Goal: Task Accomplishment & Management: Complete application form

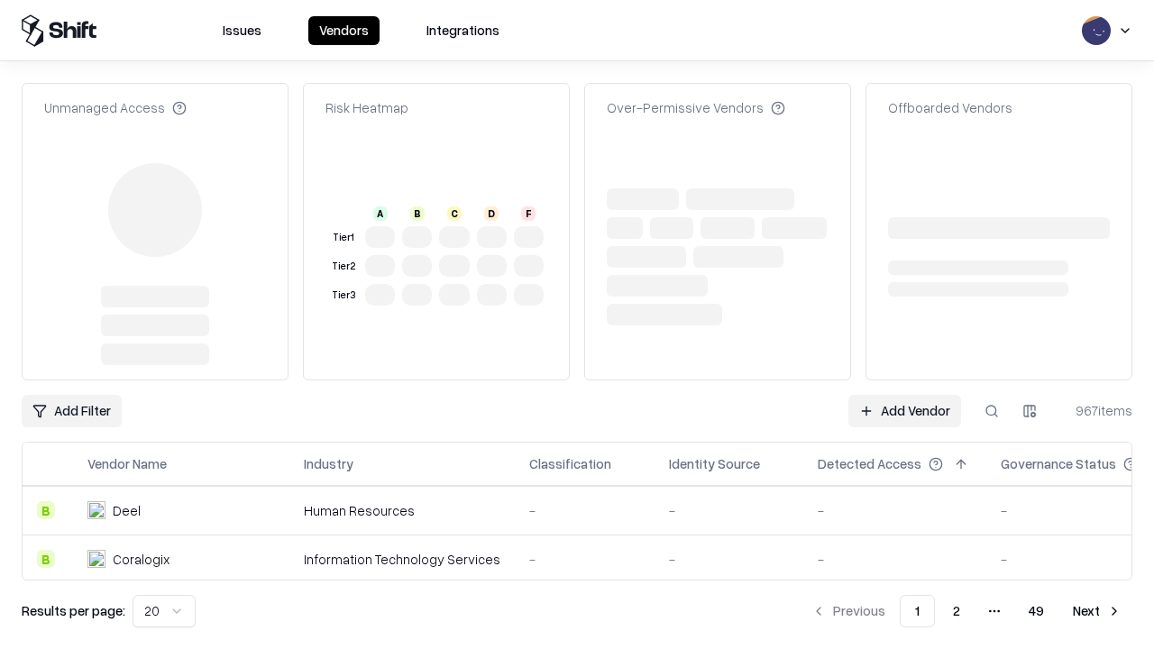
click at [905, 395] on link "Add Vendor" at bounding box center [905, 411] width 113 height 32
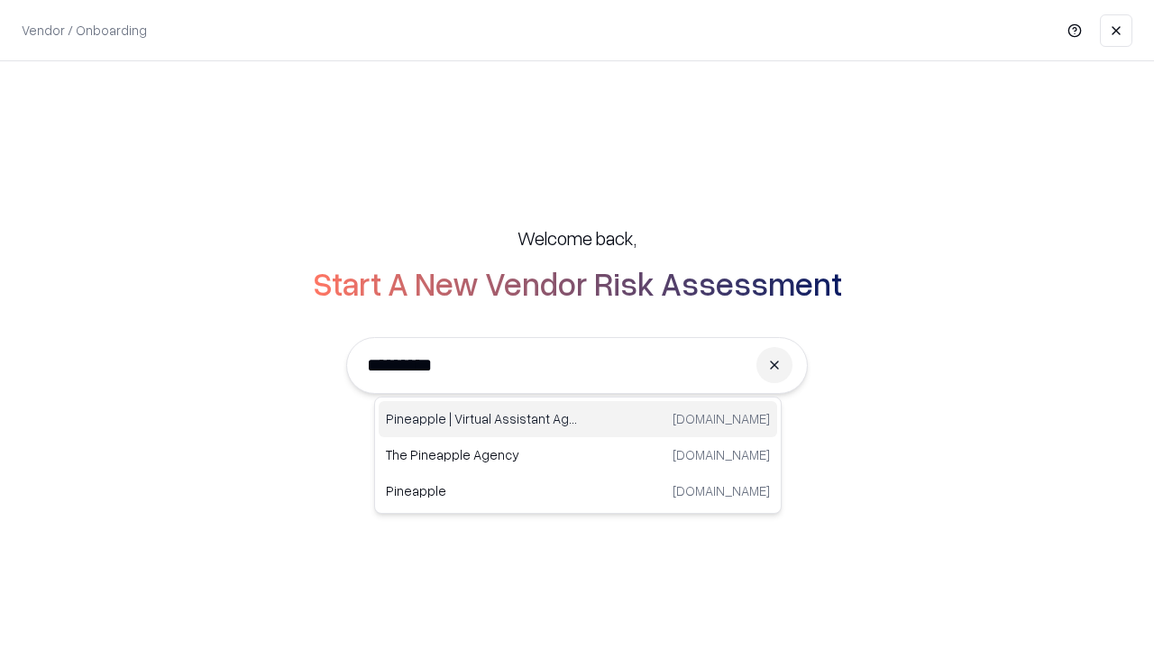
click at [578, 419] on div "Pineapple | Virtual Assistant Agency trypineapple.com" at bounding box center [578, 419] width 399 height 36
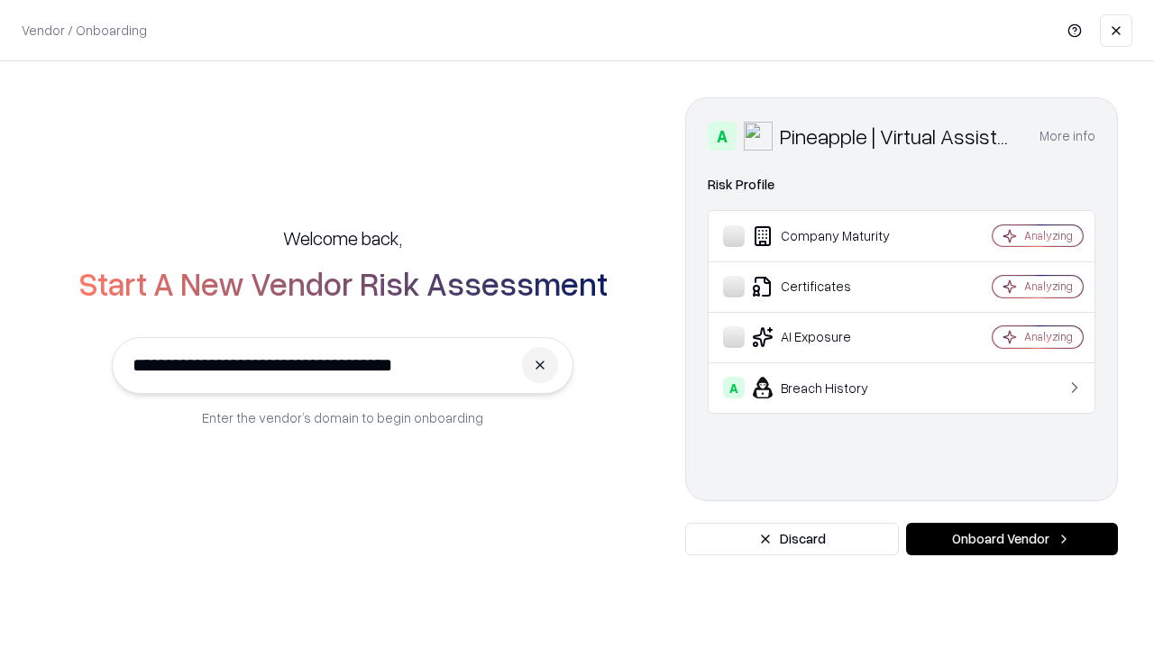
type input "**********"
click at [1012, 539] on button "Onboard Vendor" at bounding box center [1012, 539] width 212 height 32
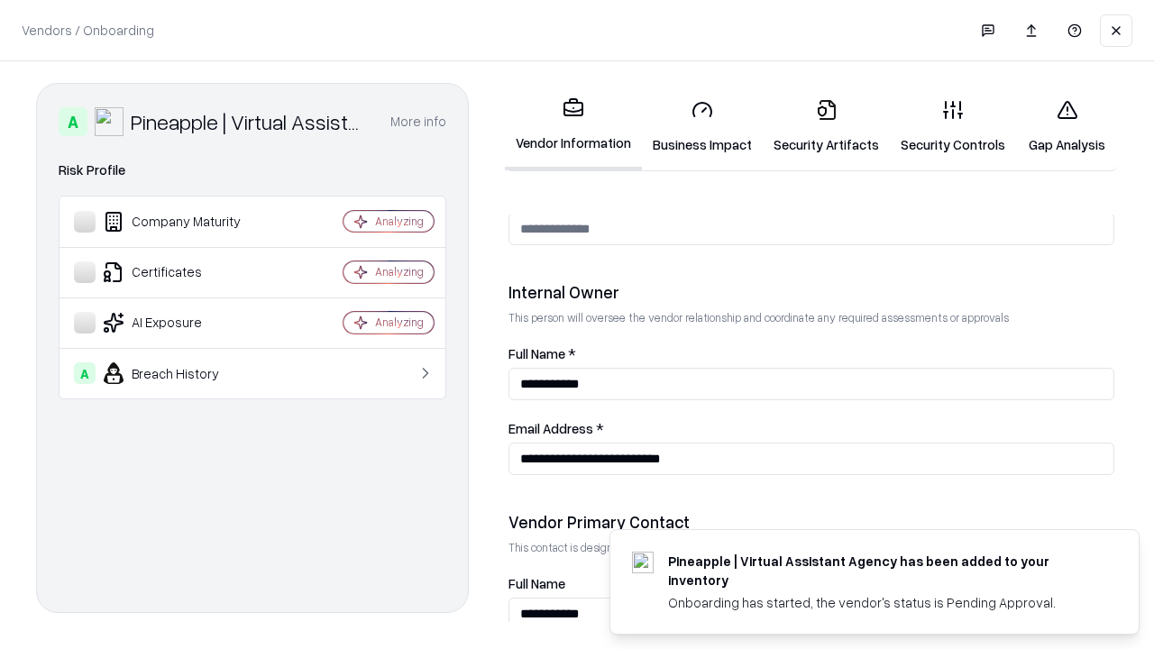
scroll to position [934, 0]
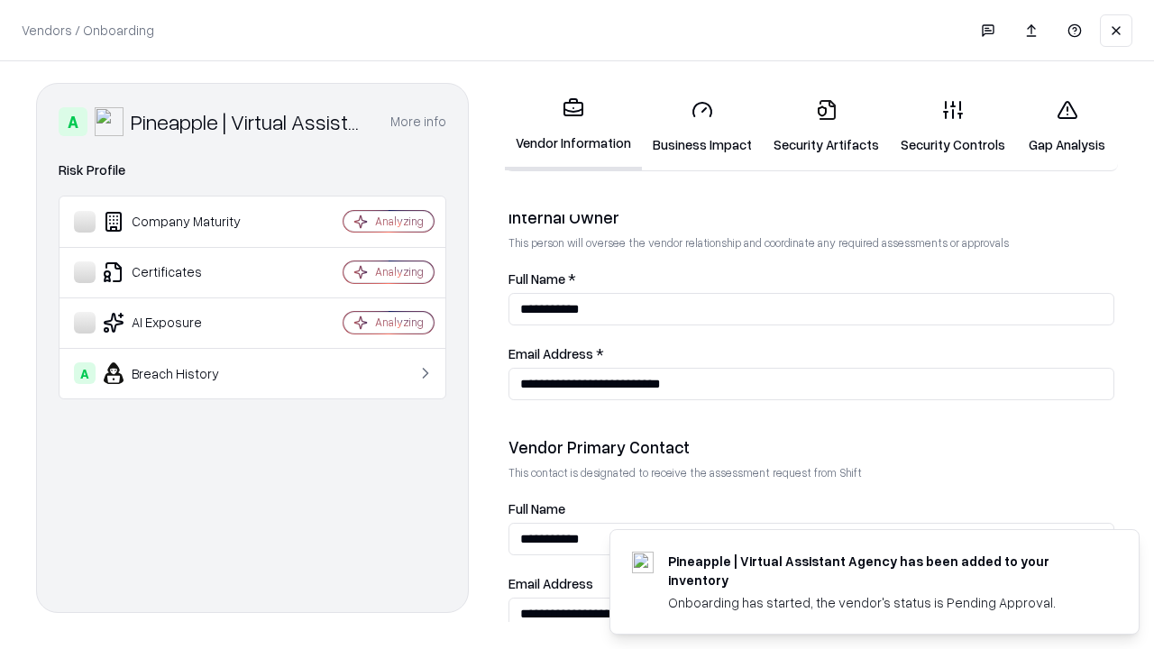
click at [703, 126] on link "Business Impact" at bounding box center [702, 127] width 121 height 84
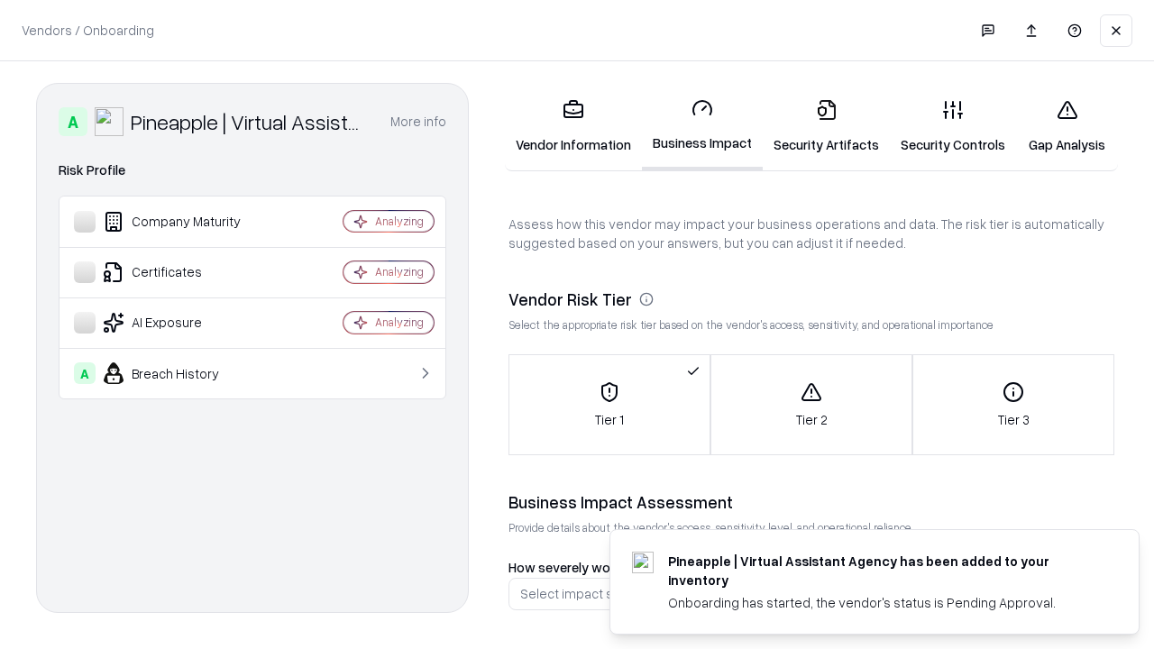
click at [826, 126] on link "Security Artifacts" at bounding box center [826, 127] width 127 height 84
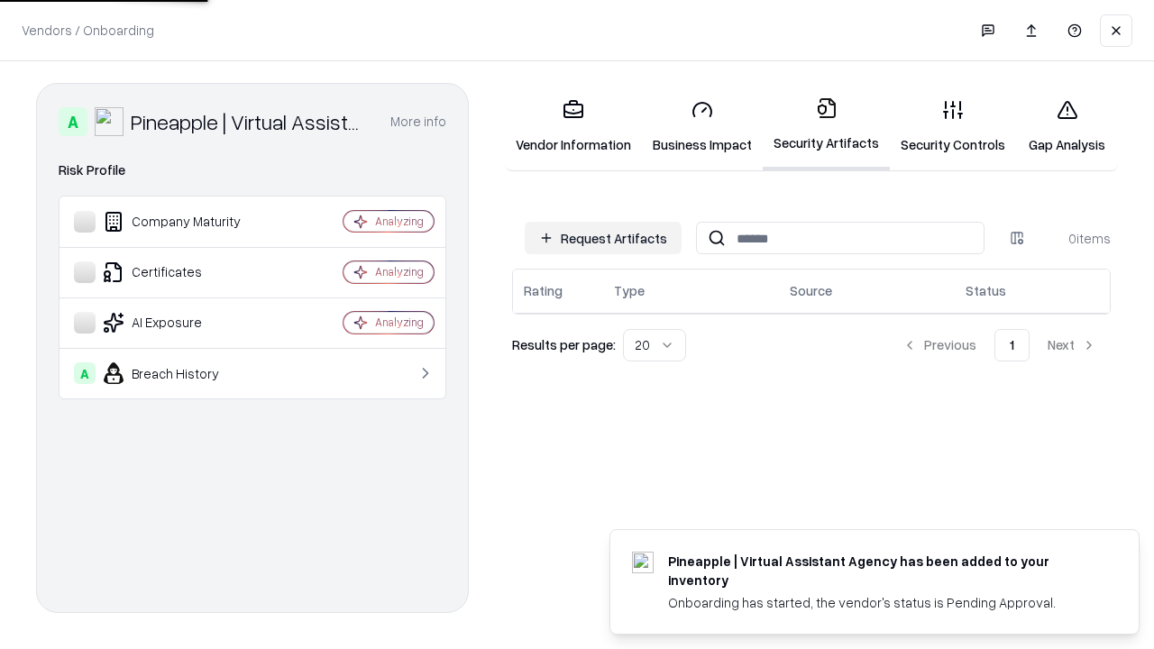
click at [603, 238] on button "Request Artifacts" at bounding box center [603, 238] width 157 height 32
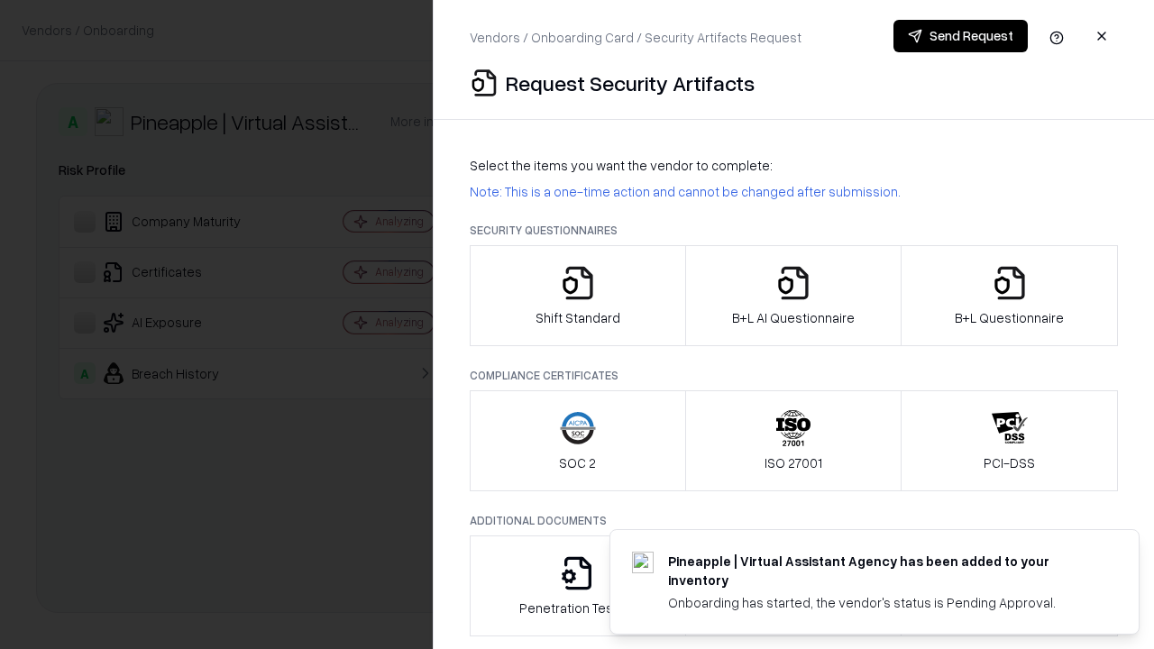
click at [577, 296] on icon "button" at bounding box center [578, 283] width 36 height 36
click at [960, 36] on button "Send Request" at bounding box center [961, 36] width 134 height 32
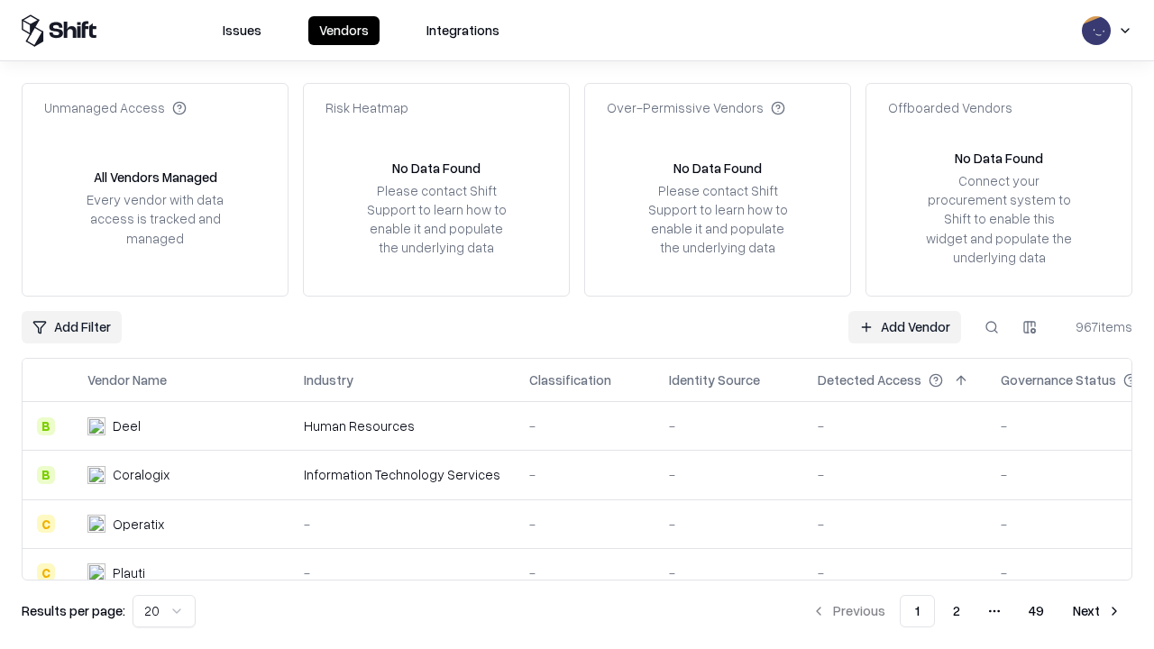
click at [992, 326] on button at bounding box center [992, 327] width 32 height 32
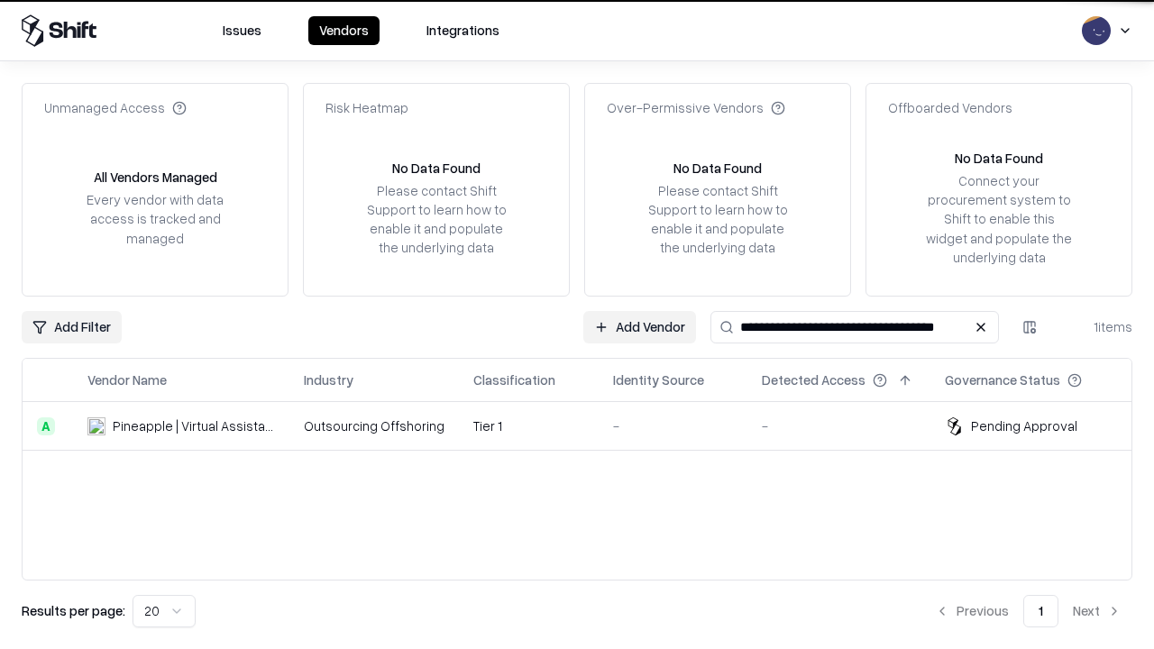
type input "**********"
click at [588, 426] on td "Tier 1" at bounding box center [529, 426] width 140 height 49
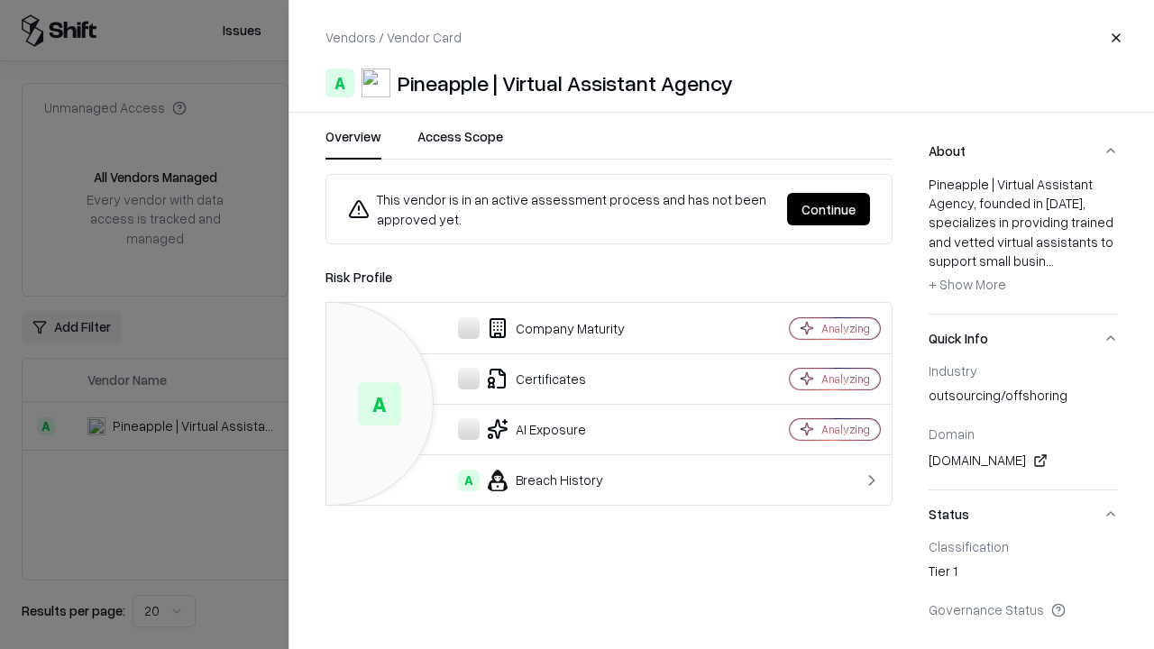
click at [829, 209] on button "Continue" at bounding box center [828, 209] width 83 height 32
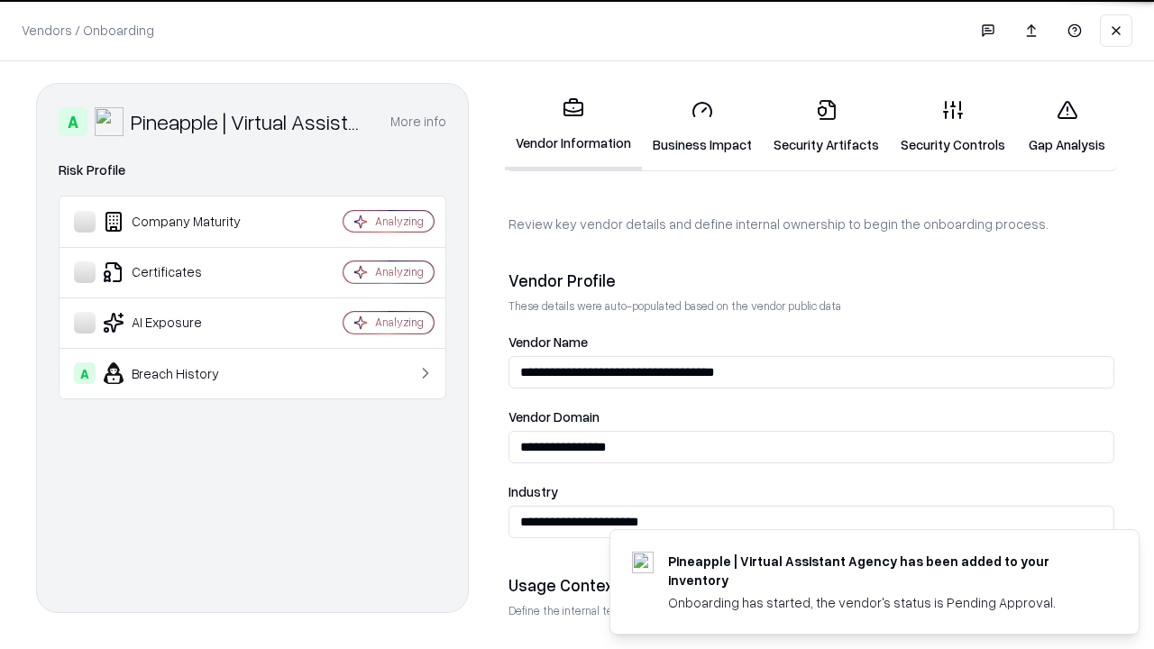
click at [826, 126] on link "Security Artifacts" at bounding box center [826, 127] width 127 height 84
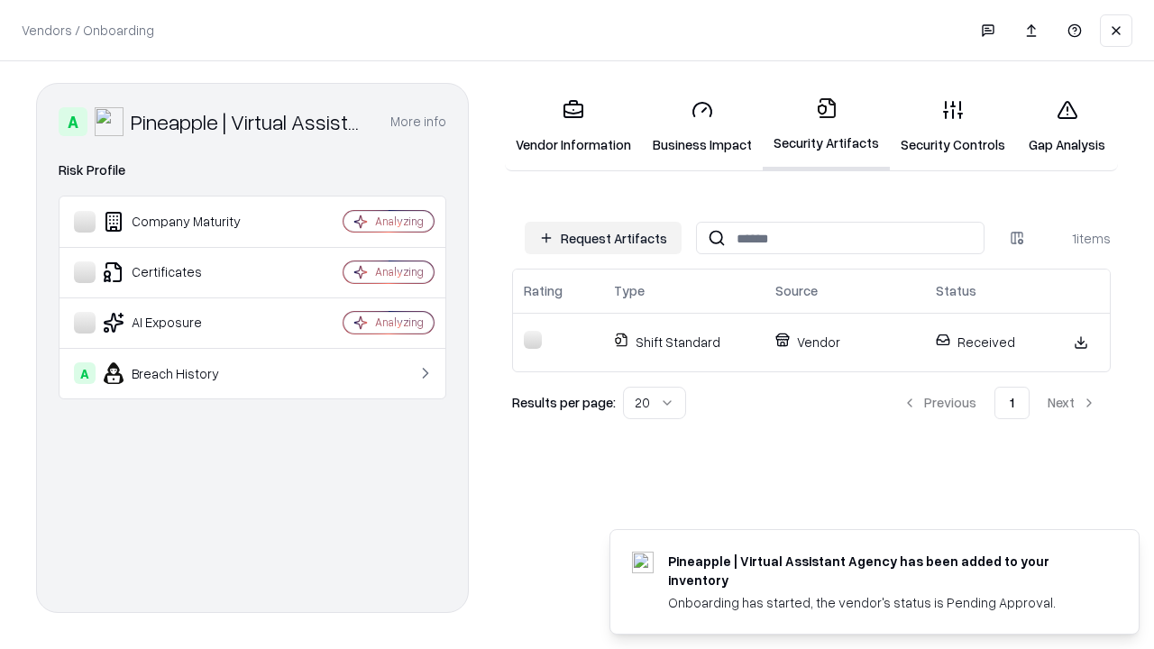
click at [1067, 126] on link "Gap Analysis" at bounding box center [1067, 127] width 102 height 84
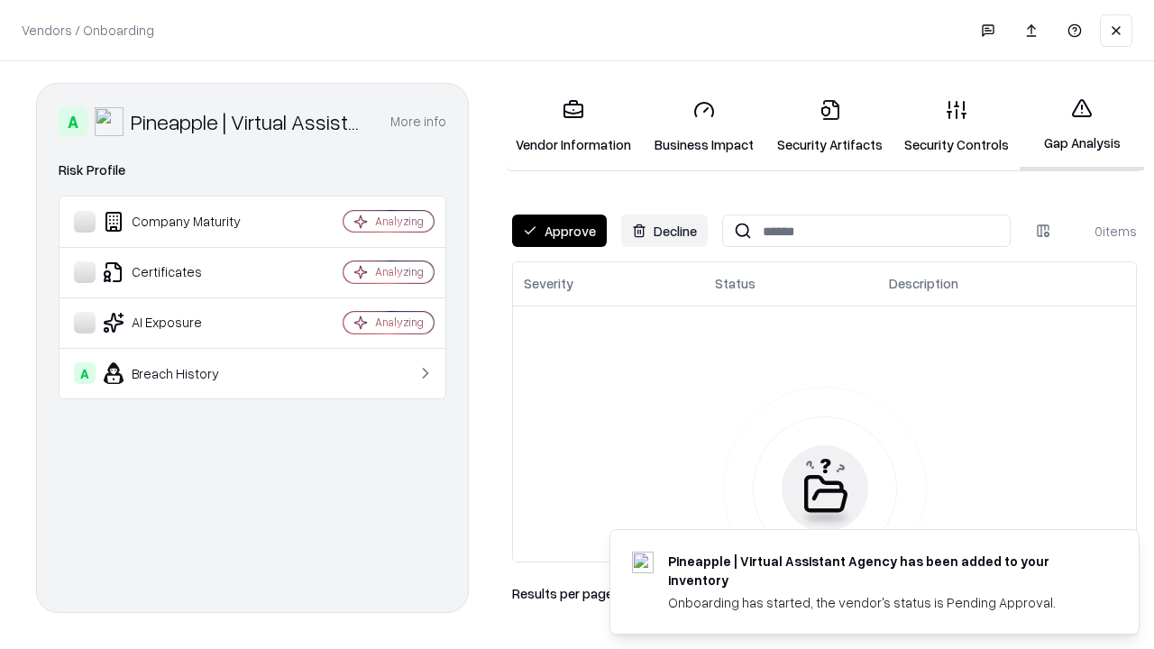
click at [559, 231] on button "Approve" at bounding box center [559, 231] width 95 height 32
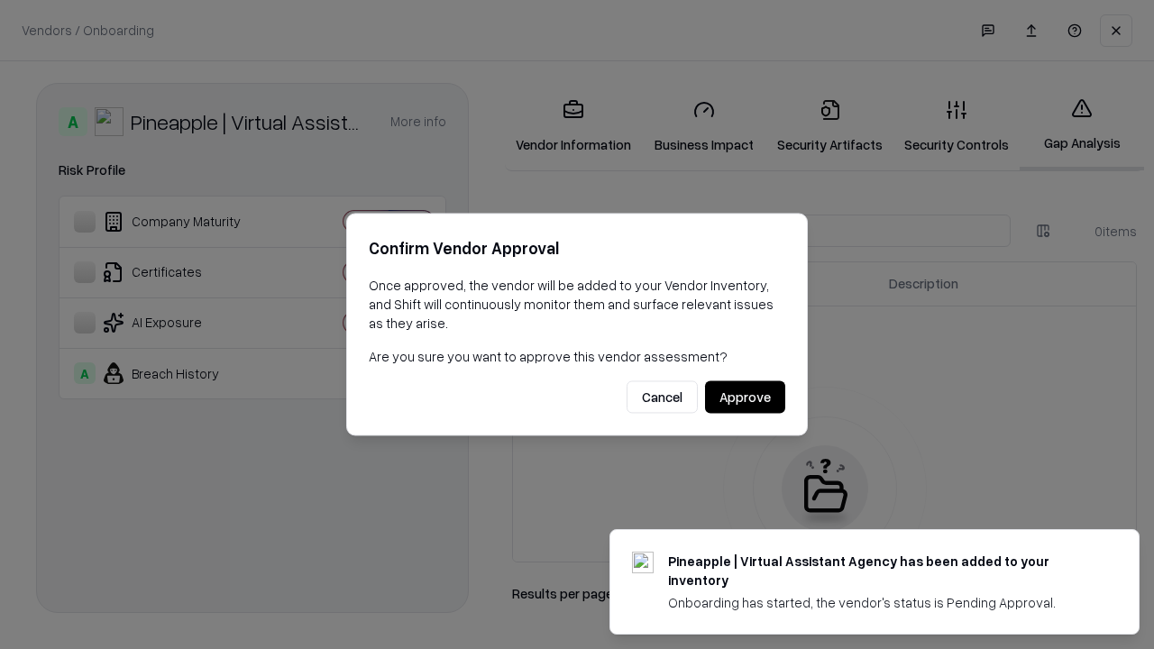
click at [745, 397] on button "Approve" at bounding box center [745, 397] width 80 height 32
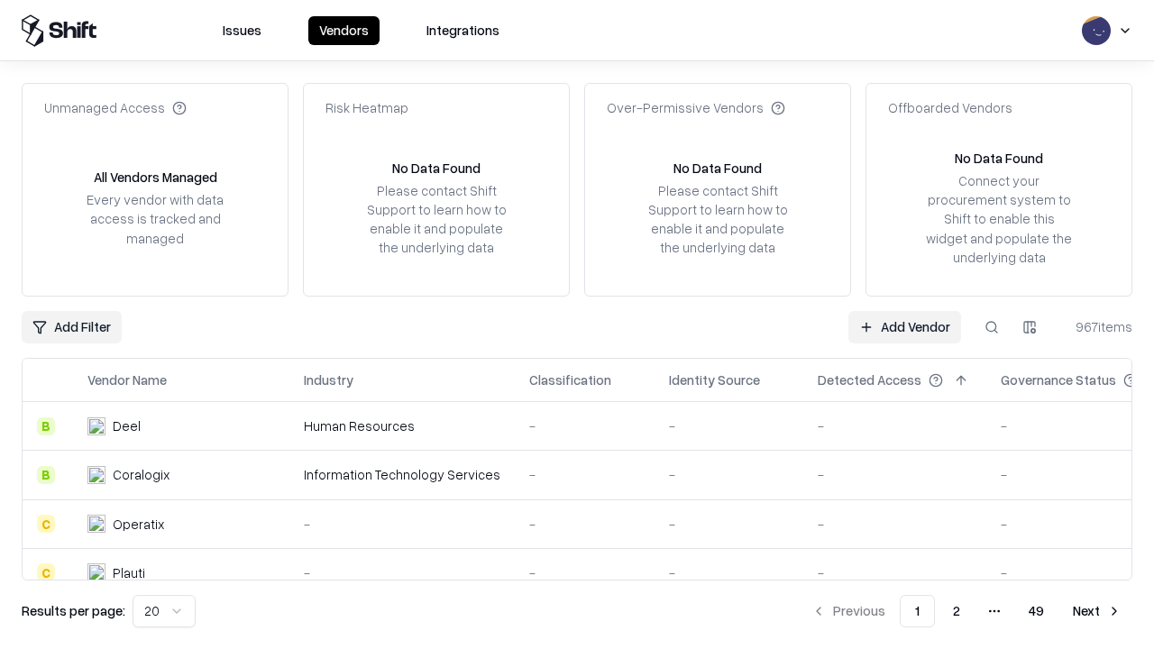
type input "**********"
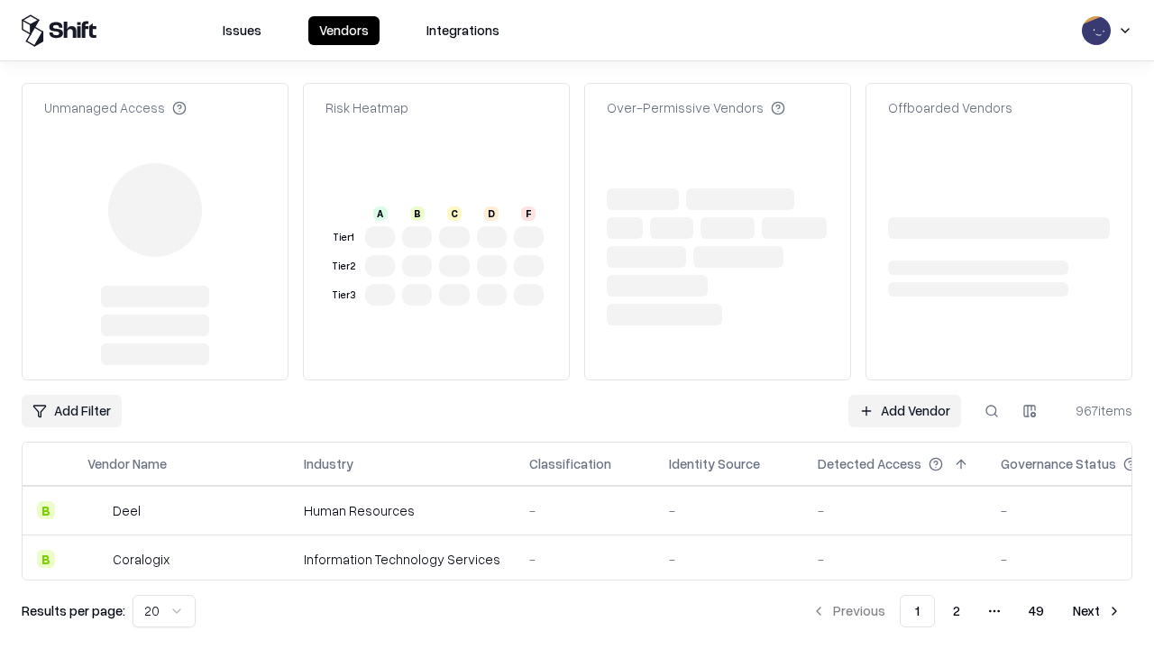
click at [905, 411] on link "Add Vendor" at bounding box center [905, 411] width 113 height 32
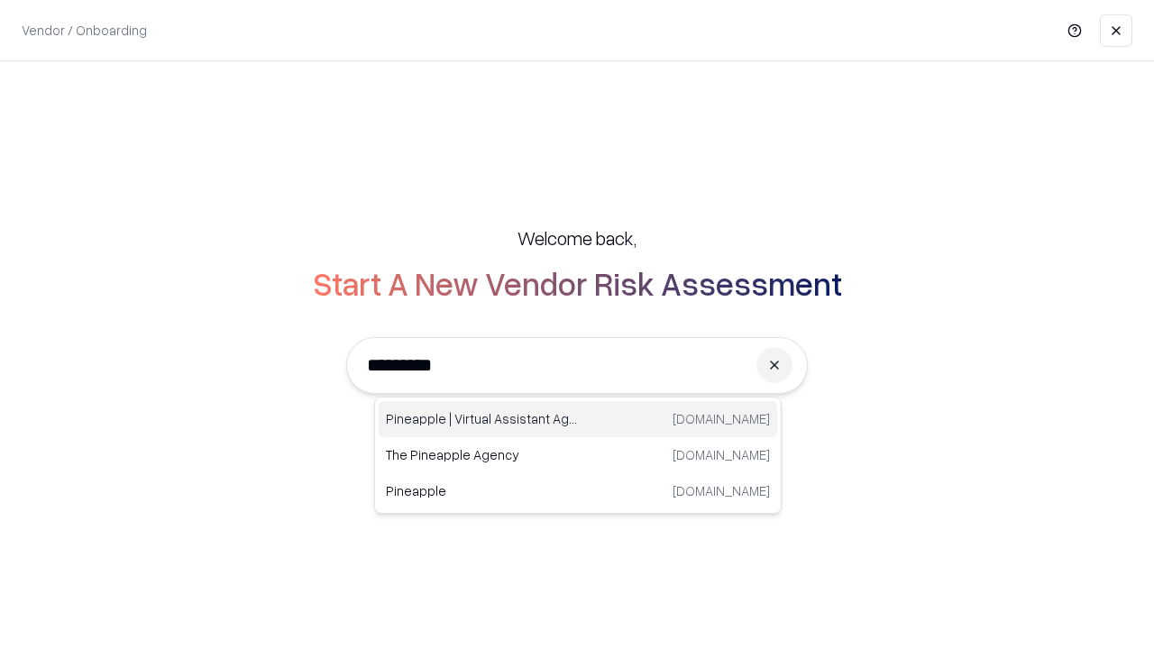
click at [578, 419] on div "Pineapple | Virtual Assistant Agency [DOMAIN_NAME]" at bounding box center [578, 419] width 399 height 36
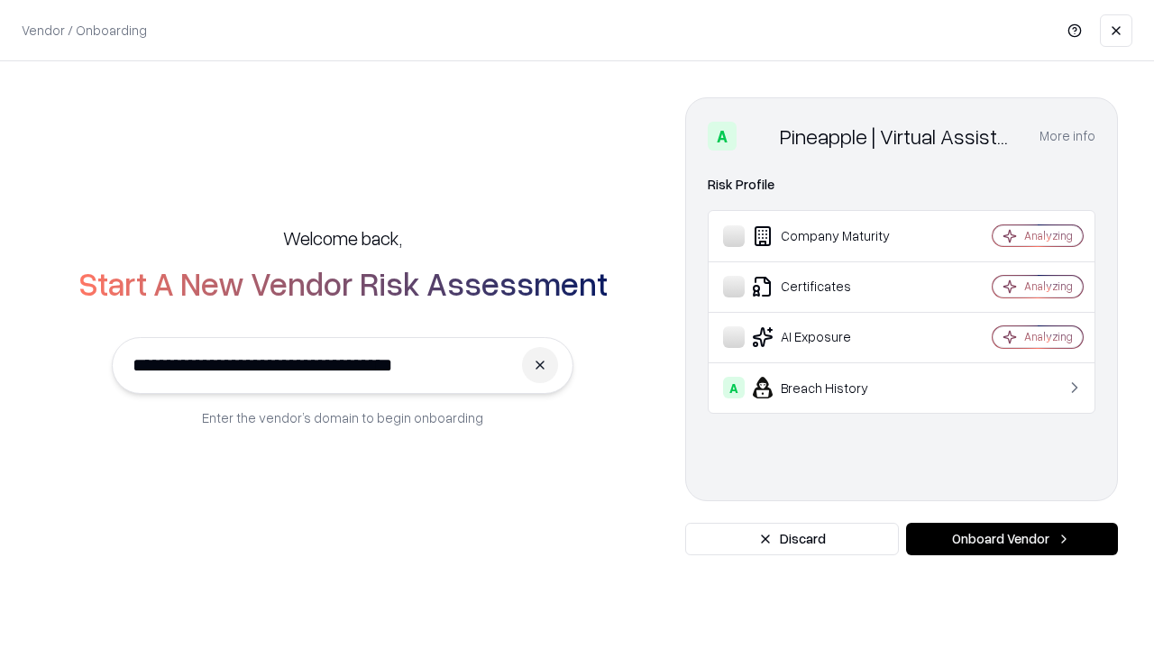
type input "**********"
click at [1012, 539] on button "Onboard Vendor" at bounding box center [1012, 539] width 212 height 32
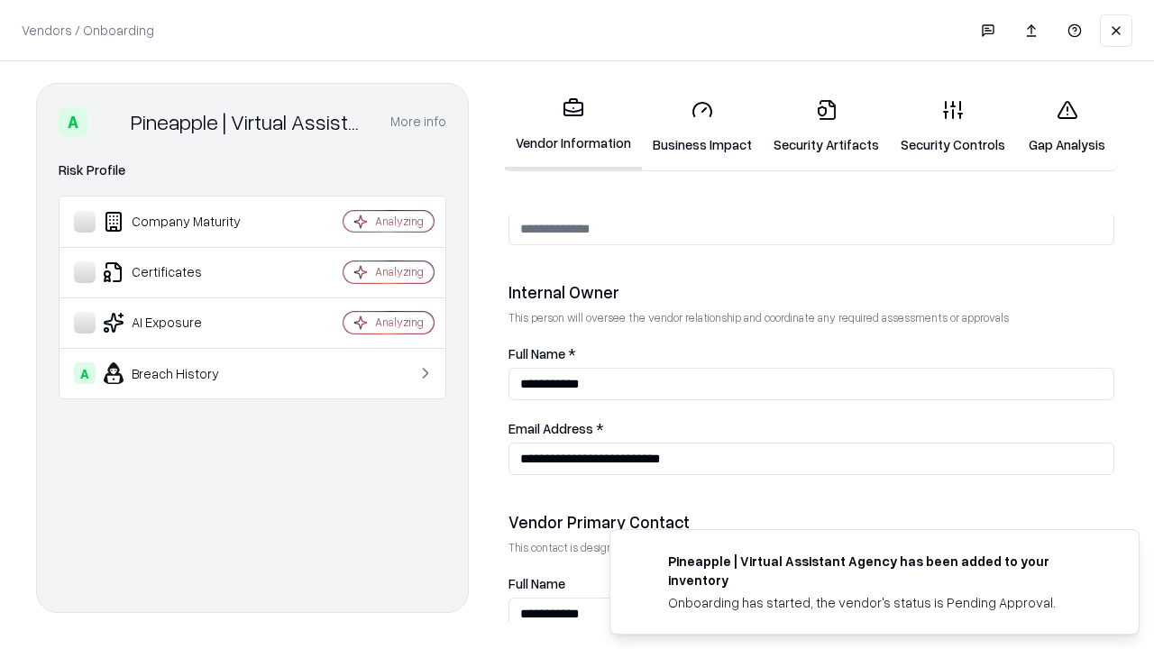
scroll to position [934, 0]
